Goal: Navigation & Orientation: Find specific page/section

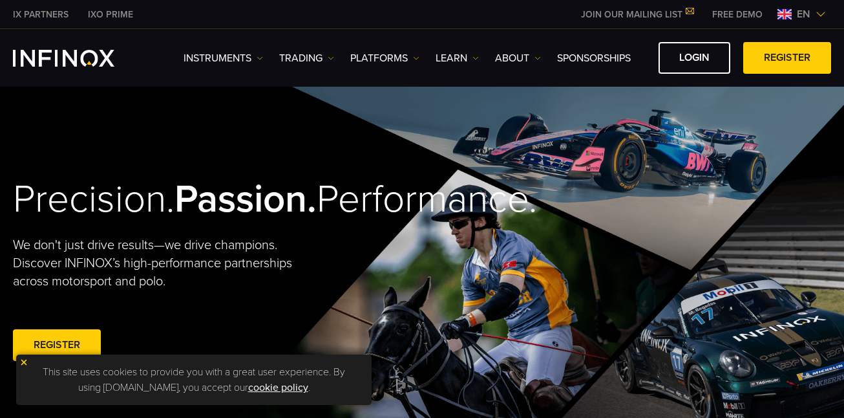
click at [23, 362] on img at bounding box center [23, 361] width 9 height 9
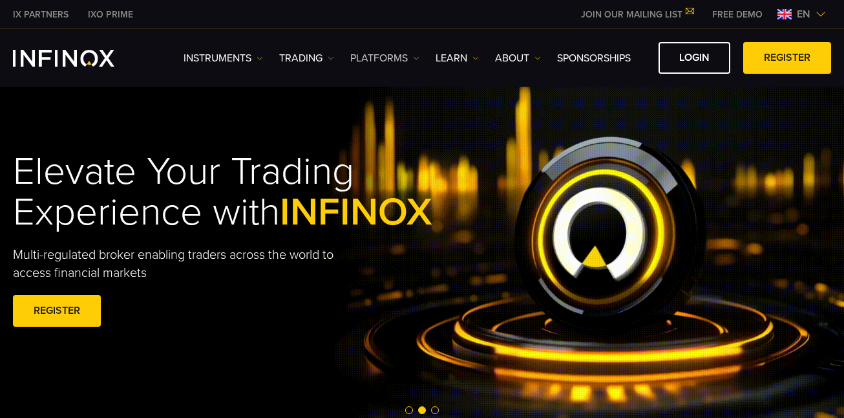
click at [416, 58] on img at bounding box center [416, 58] width 6 height 6
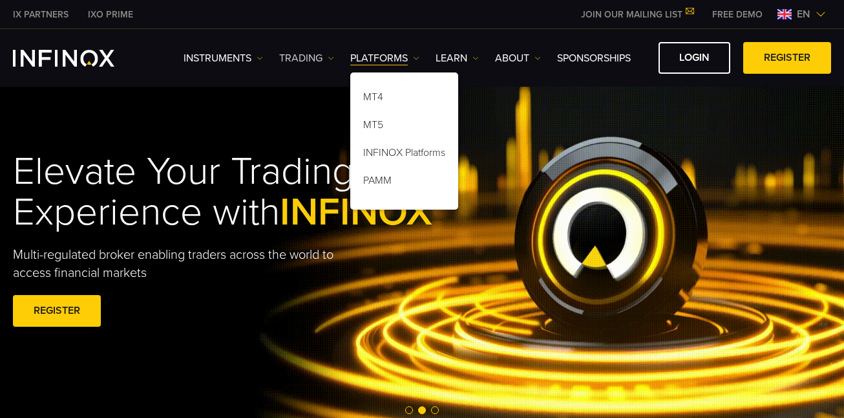
click at [330, 56] on img at bounding box center [331, 58] width 6 height 6
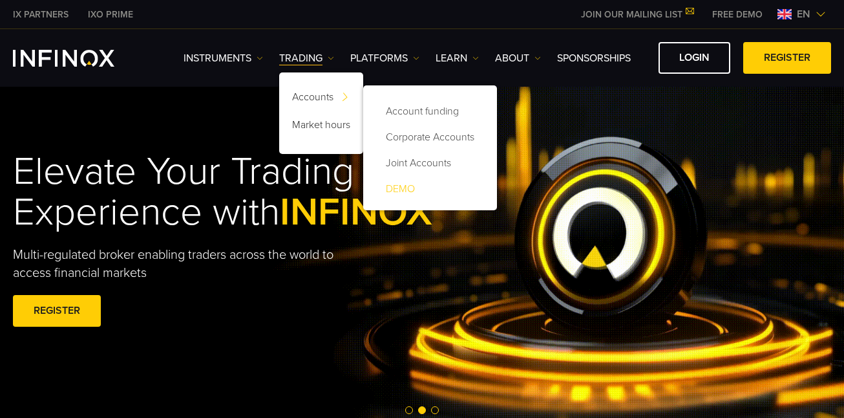
click at [416, 182] on link "DEMO" at bounding box center [430, 189] width 108 height 26
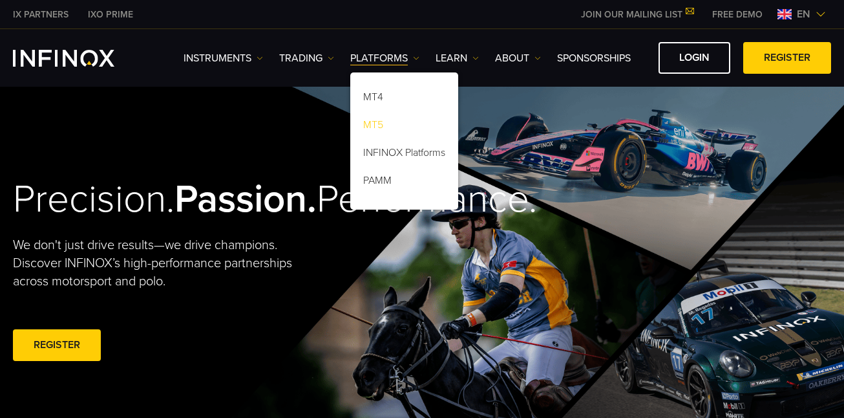
click at [401, 127] on link "MT5" at bounding box center [404, 127] width 108 height 28
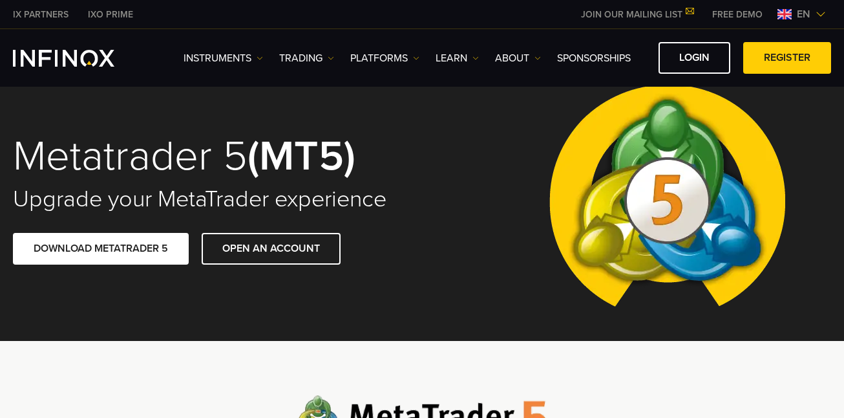
click at [798, 16] on span "en" at bounding box center [804, 14] width 24 height 16
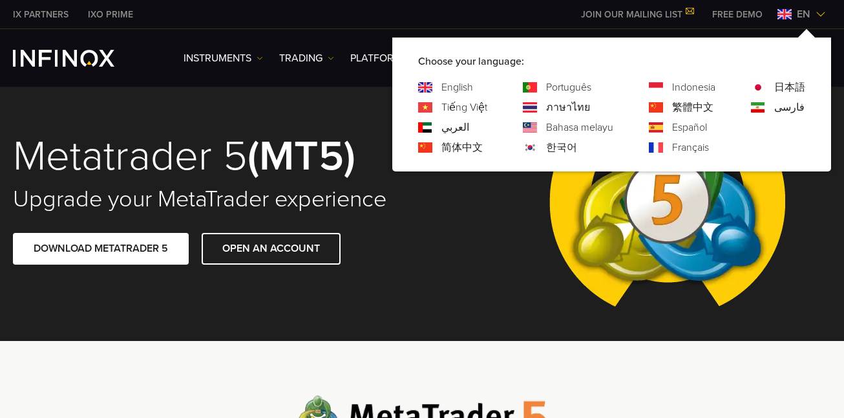
click at [655, 130] on img at bounding box center [656, 127] width 14 height 10
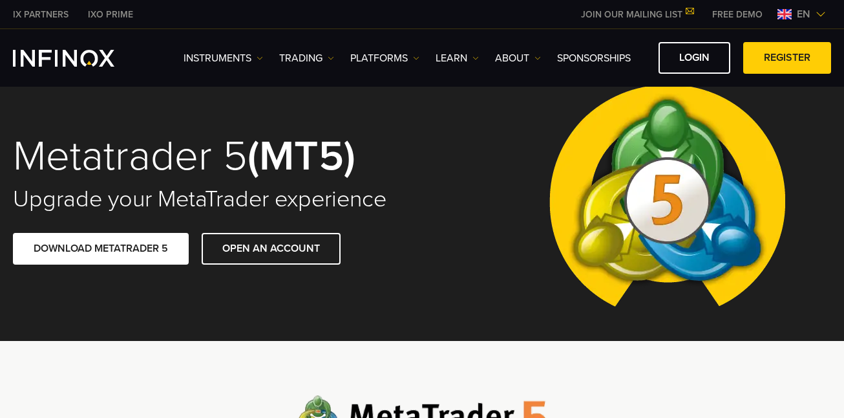
click at [807, 14] on span "en" at bounding box center [804, 14] width 24 height 16
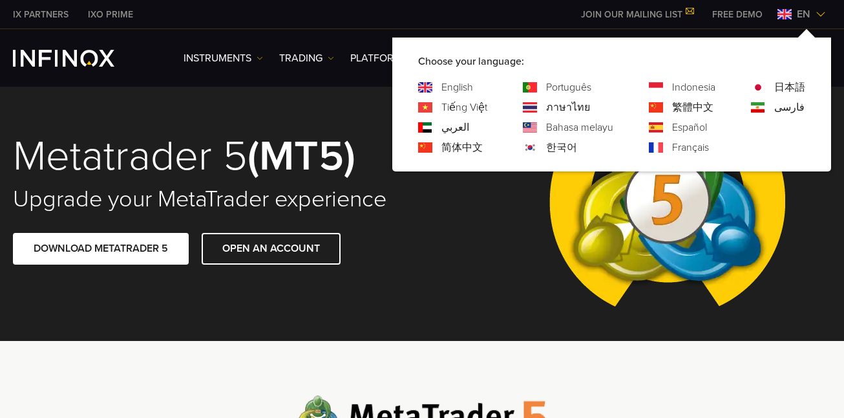
click at [679, 125] on link "Español" at bounding box center [689, 128] width 35 height 16
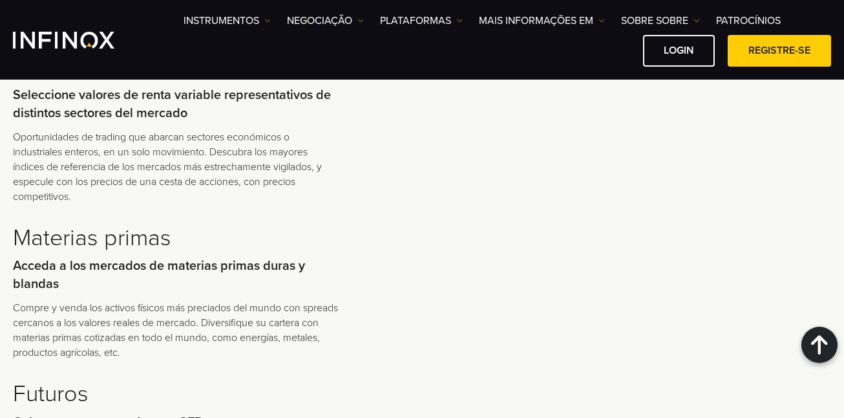
scroll to position [2198, 0]
